Goal: Information Seeking & Learning: Learn about a topic

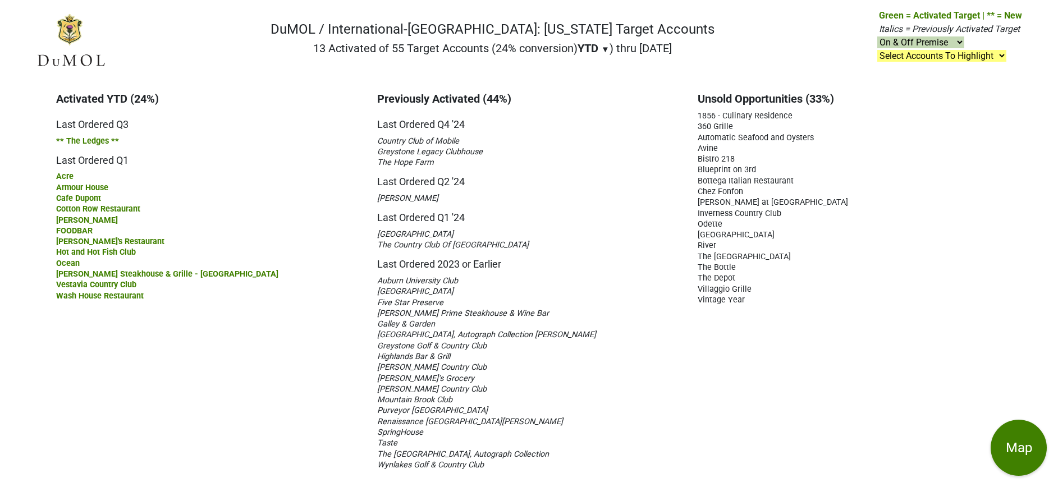
scroll to position [13, 0]
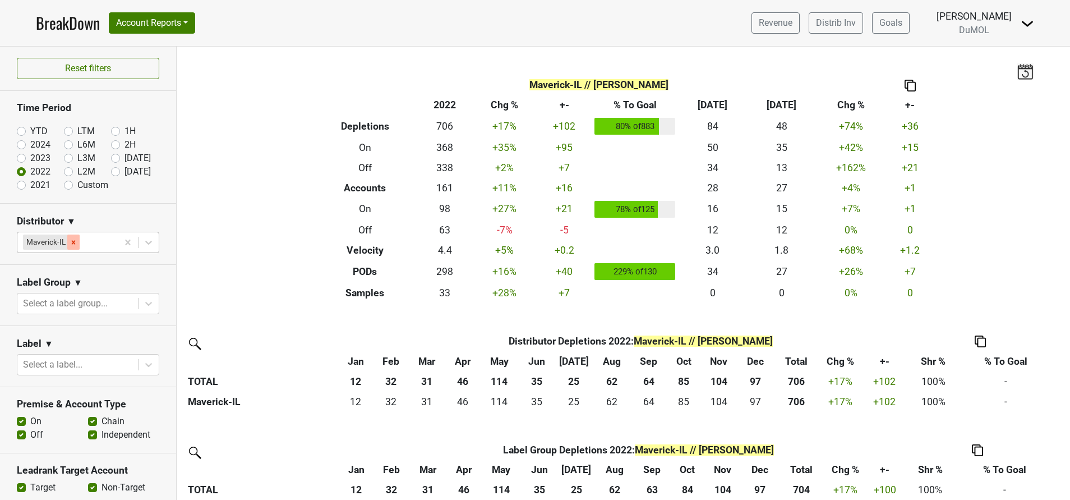
click at [79, 245] on div "Remove Maverick-IL" at bounding box center [73, 242] width 12 height 15
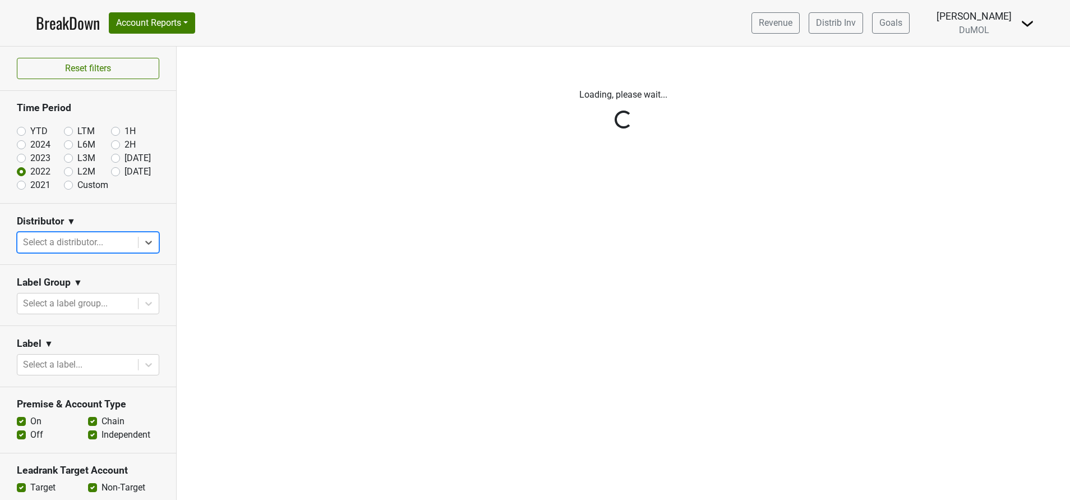
click at [130, 245] on div "Reset filters Time Period YTD LTM 1H 2024 L6M 2H 2023 L3M Jul '25 2022 L2M Aug …" at bounding box center [88, 273] width 177 height 453
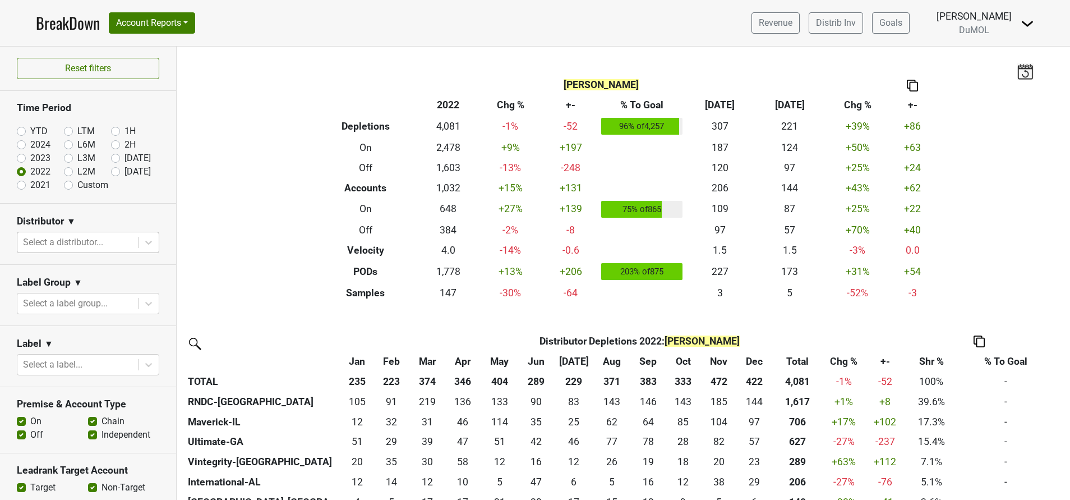
click at [94, 242] on div at bounding box center [77, 243] width 109 height 16
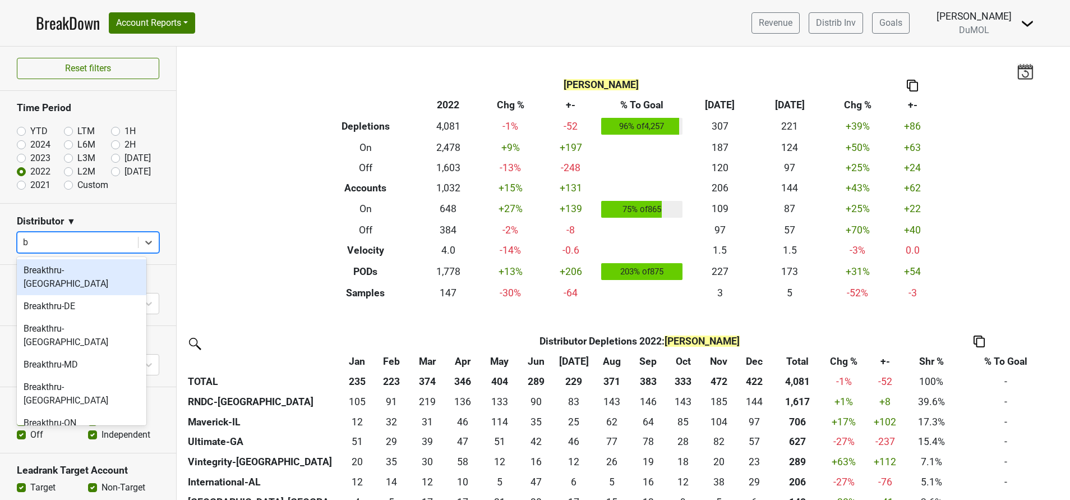
type input "br"
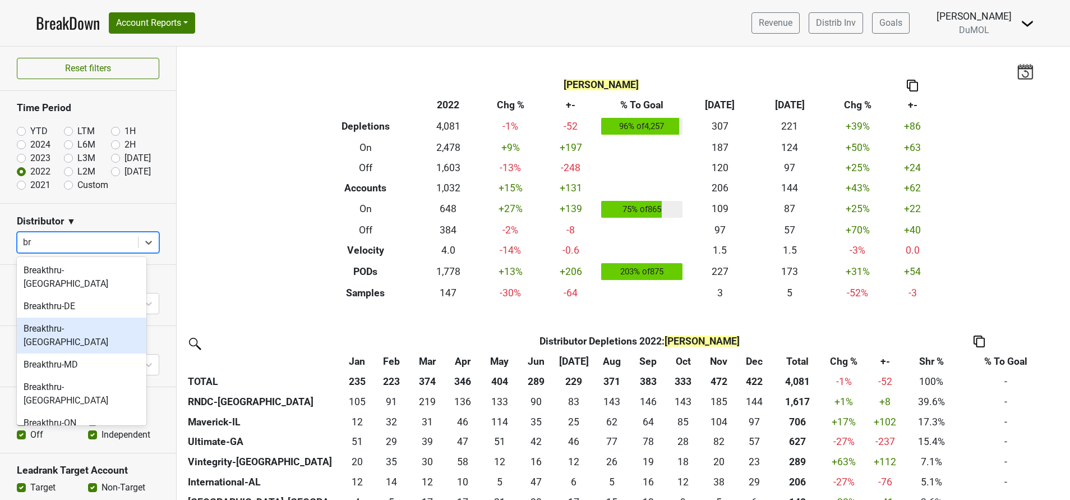
click at [44, 318] on div "Breakthru-[GEOGRAPHIC_DATA]" at bounding box center [82, 336] width 130 height 36
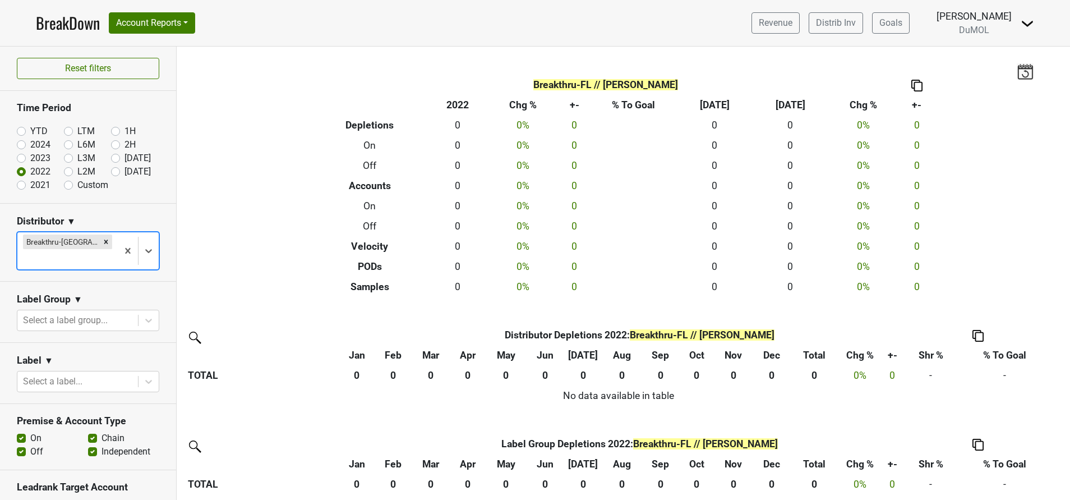
click at [30, 131] on label "YTD" at bounding box center [38, 131] width 17 height 13
click at [22, 131] on input "YTD" at bounding box center [39, 130] width 45 height 11
radio input "true"
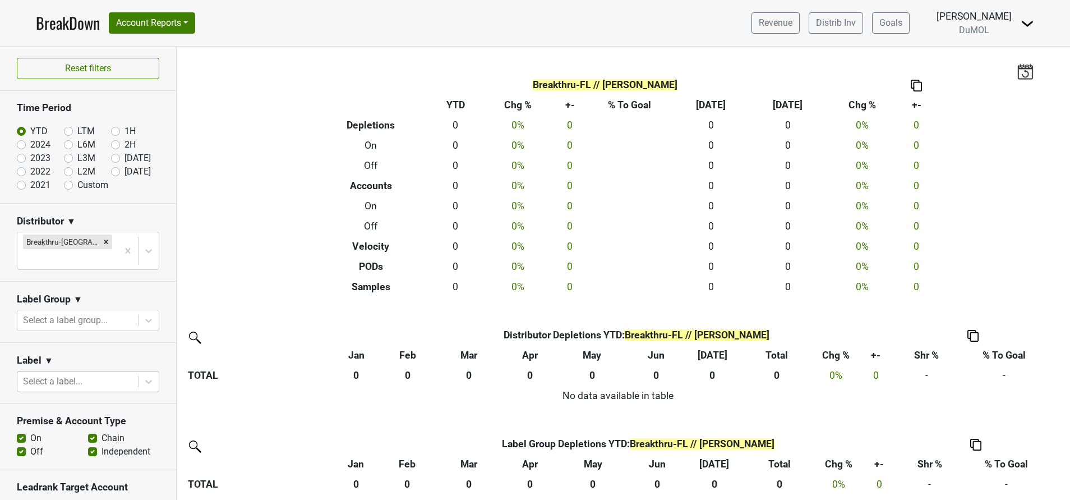
click at [101, 374] on div at bounding box center [77, 382] width 109 height 16
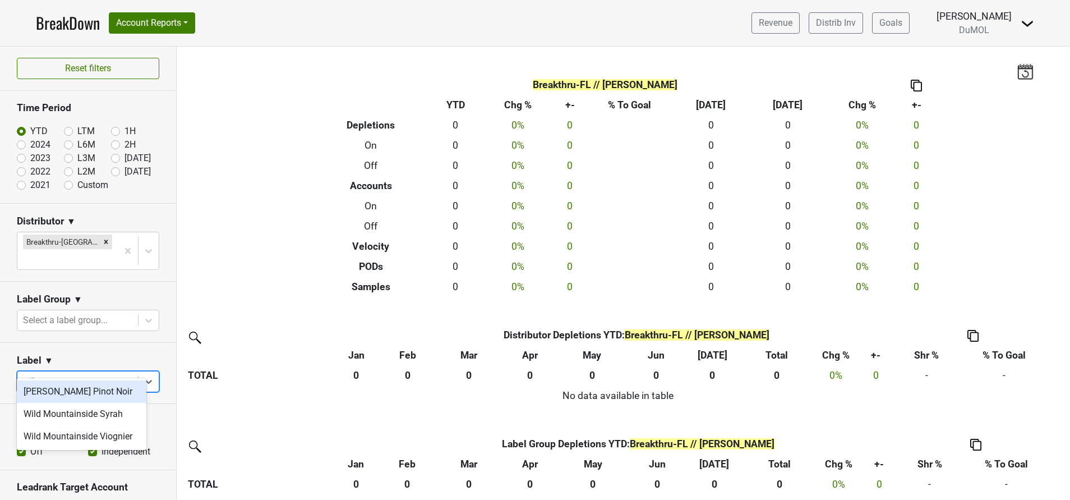
type input "wild"
click at [109, 414] on div "Wild Mountainside Syrah" at bounding box center [82, 414] width 130 height 22
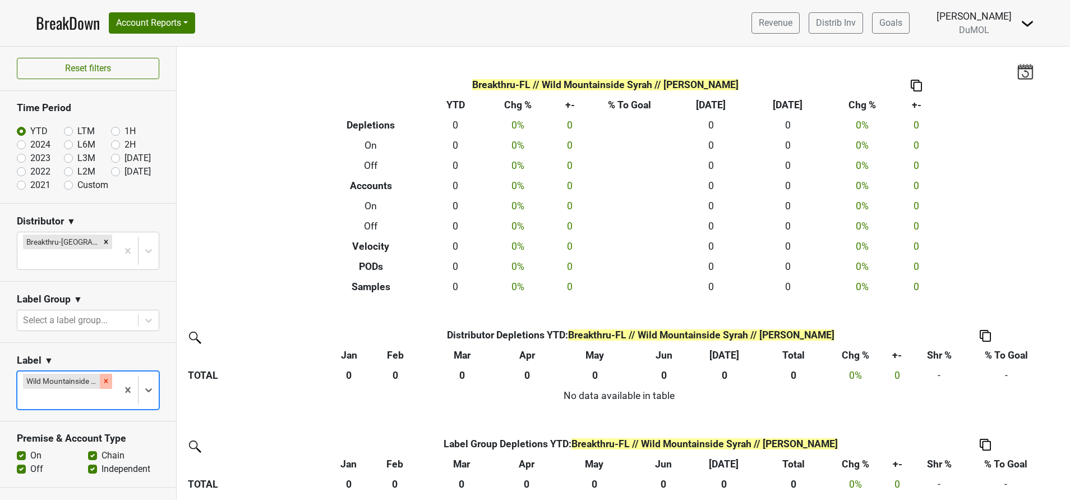
click at [102, 377] on icon "Remove Wild Mountainside Syrah" at bounding box center [106, 381] width 8 height 8
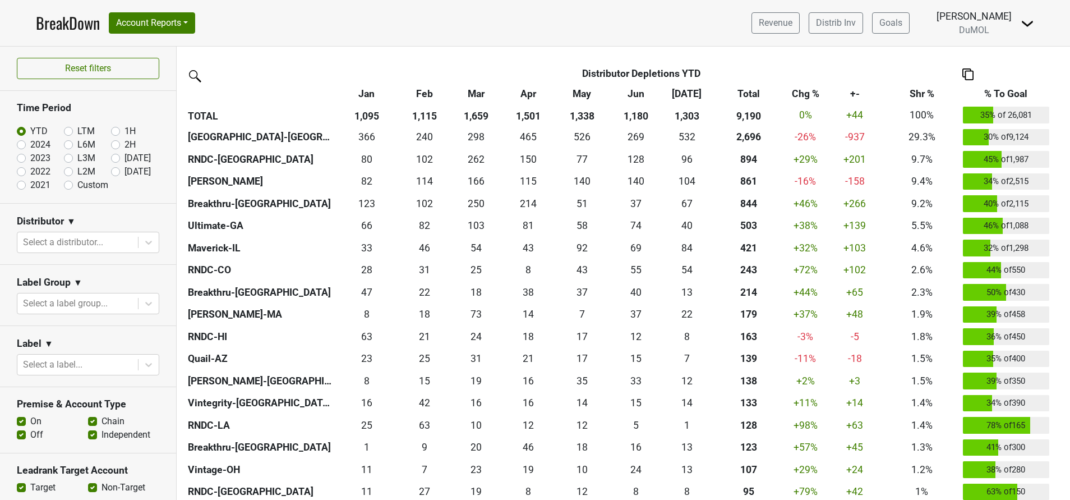
scroll to position [268, 0]
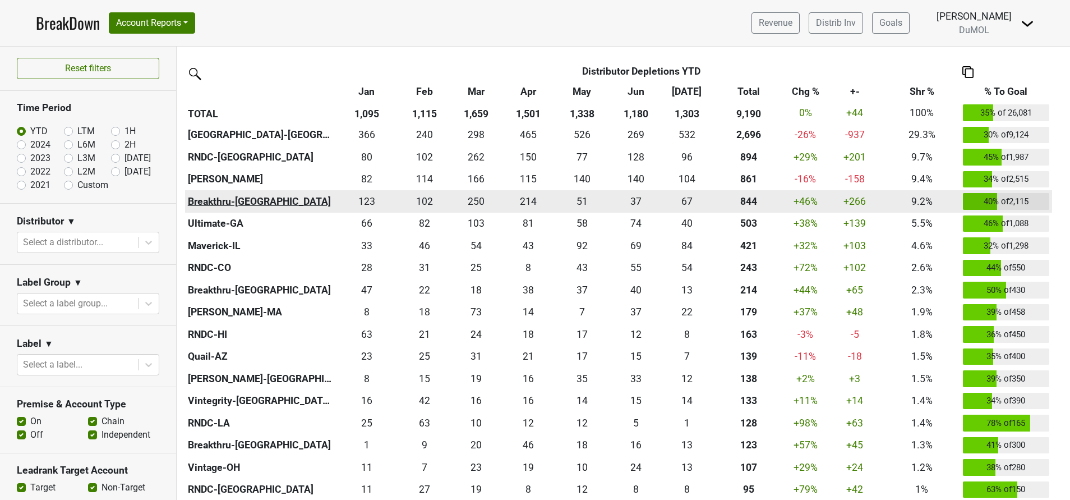
click at [223, 196] on th "Breakthru-[GEOGRAPHIC_DATA]" at bounding box center [260, 201] width 150 height 22
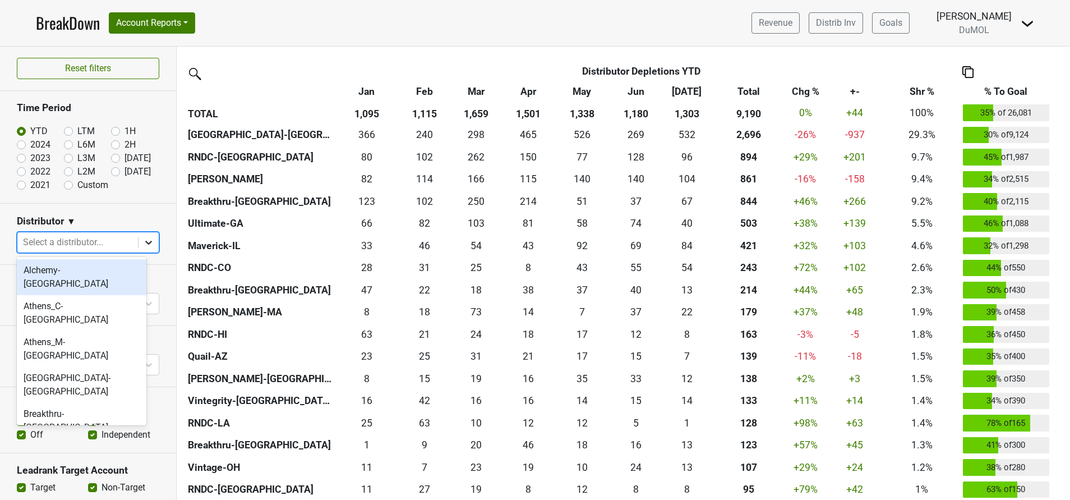
click at [143, 238] on icon at bounding box center [148, 242] width 11 height 11
click at [42, 461] on div "Breakthru-[GEOGRAPHIC_DATA]" at bounding box center [82, 479] width 130 height 36
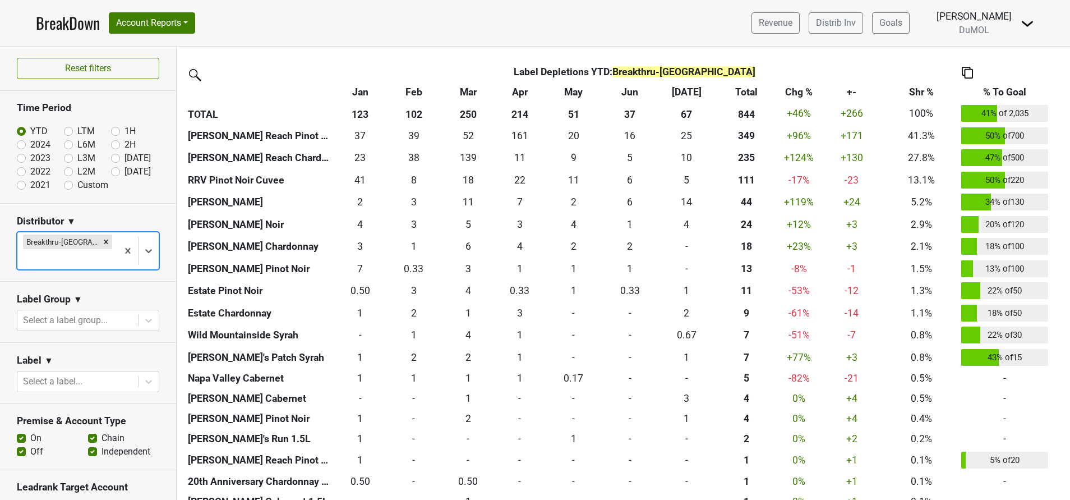
scroll to position [517, 0]
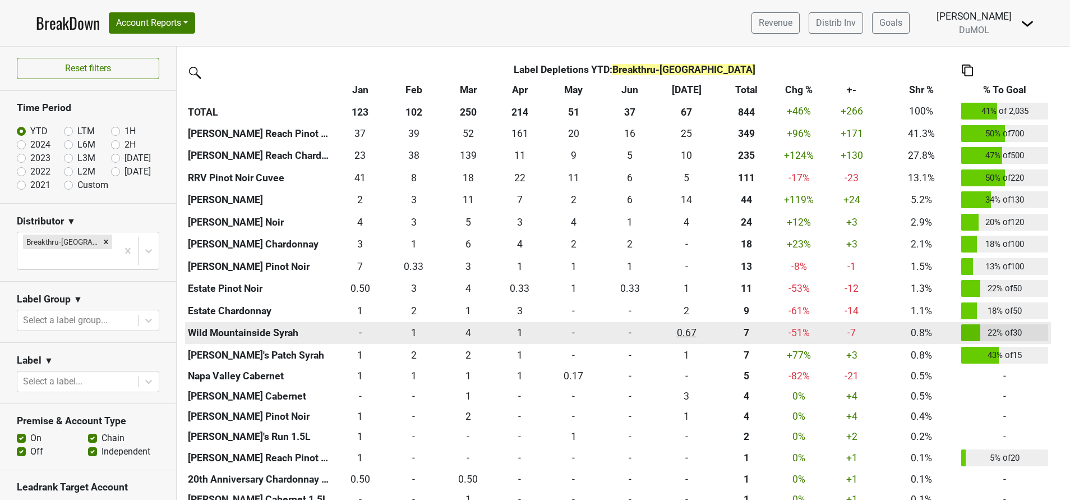
click at [688, 333] on div "0.667 0.67" at bounding box center [686, 332] width 51 height 15
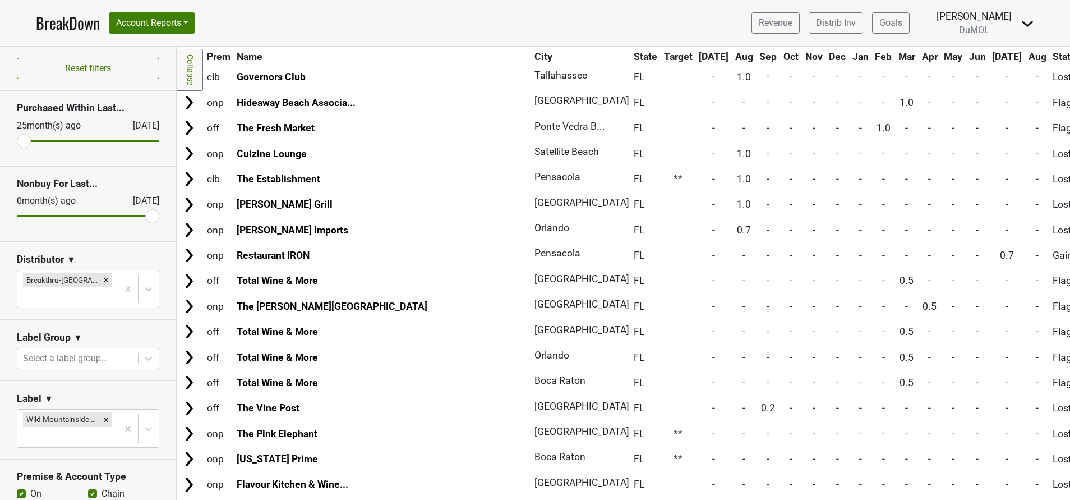
scroll to position [223, 0]
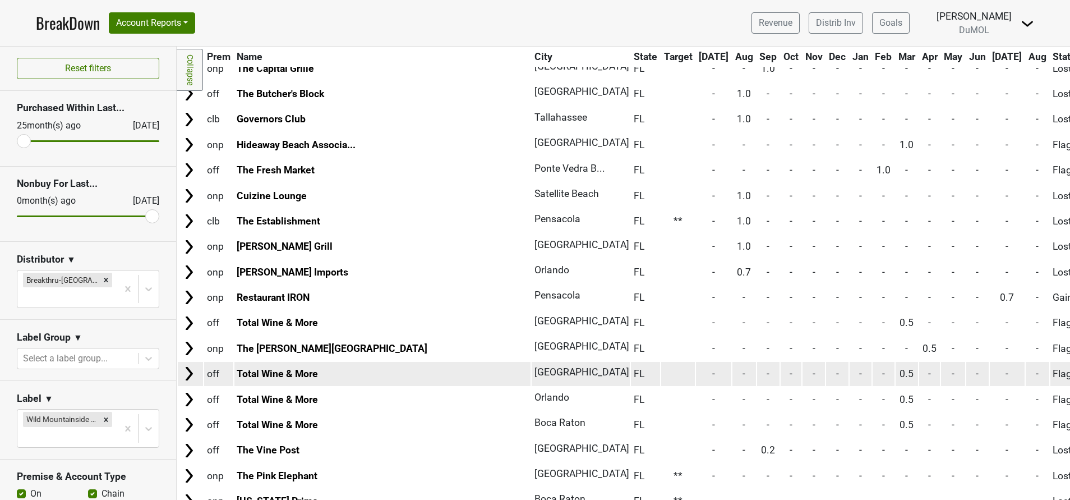
click at [183, 368] on img at bounding box center [189, 373] width 17 height 17
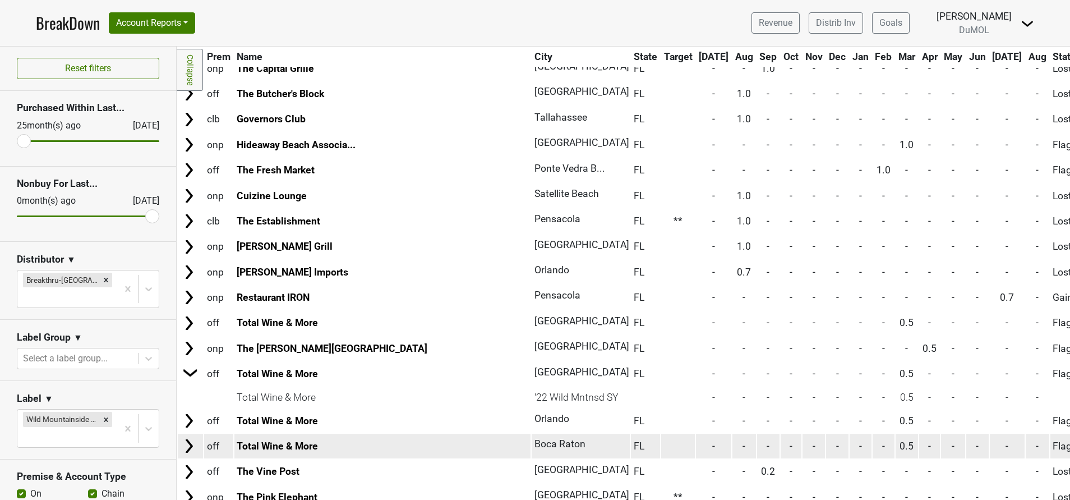
click at [182, 451] on img at bounding box center [189, 446] width 17 height 17
